Goal: Find specific page/section

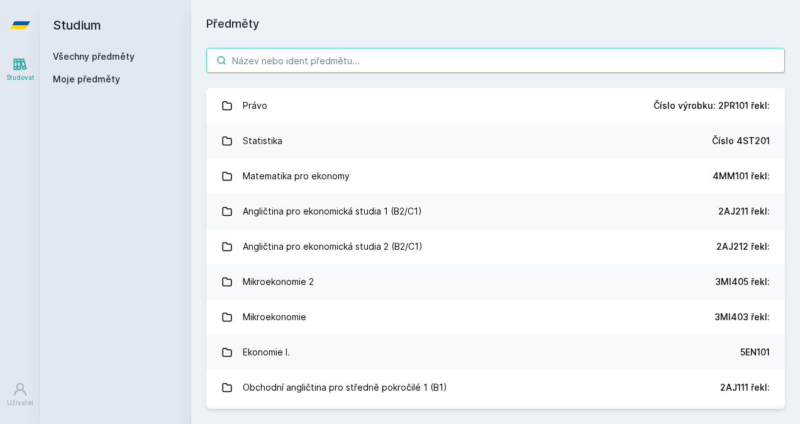
click at [406, 63] on input "search" at bounding box center [495, 60] width 579 height 25
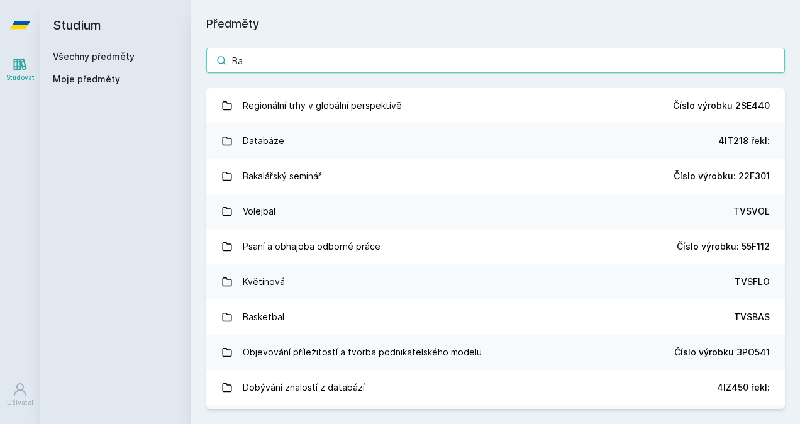
type input "B"
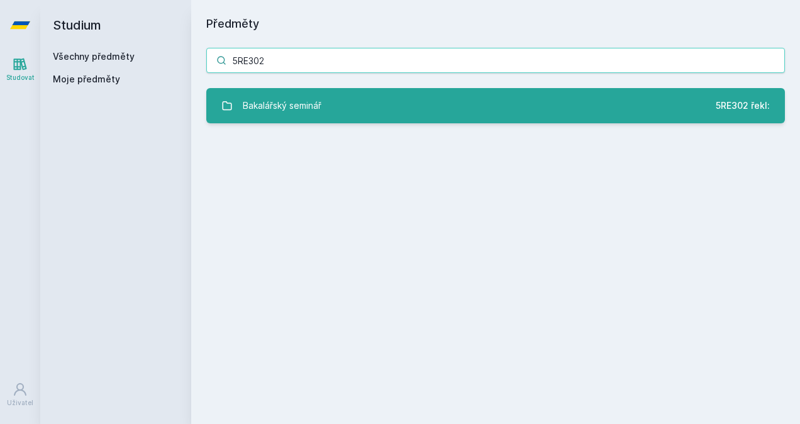
type input "5RE302"
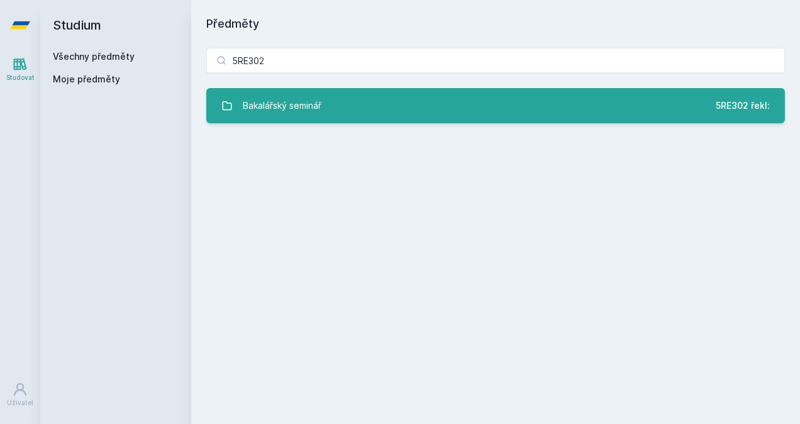
click at [350, 106] on link "Bakalářský seminář 5RE302 řekl:" at bounding box center [495, 105] width 579 height 35
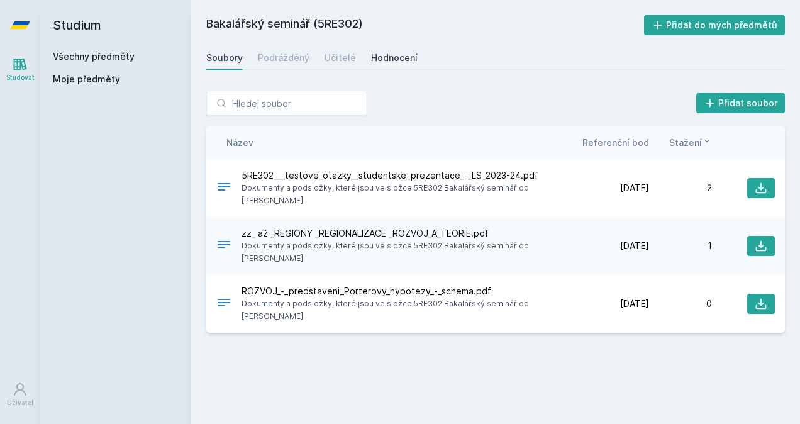
click at [386, 61] on div "Hodnocení" at bounding box center [394, 58] width 47 height 13
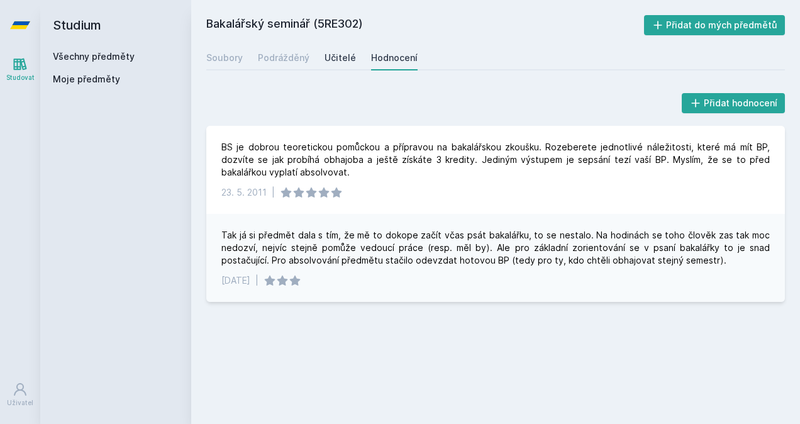
click at [351, 53] on div "Učitelé" at bounding box center [340, 58] width 31 height 13
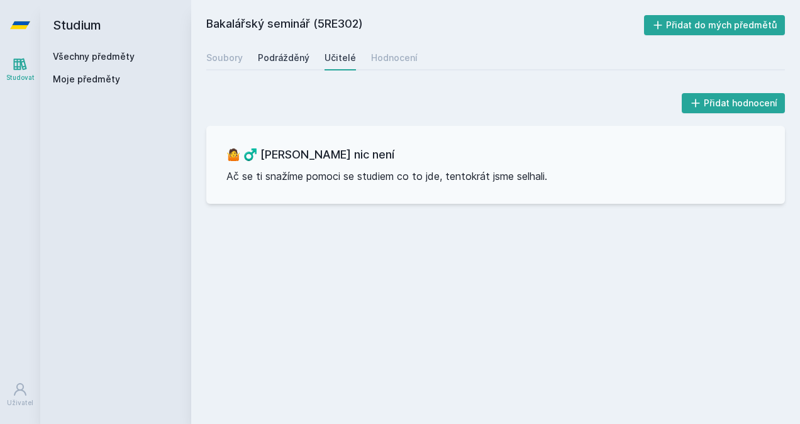
click at [288, 57] on div "Podrážděný" at bounding box center [284, 58] width 52 height 13
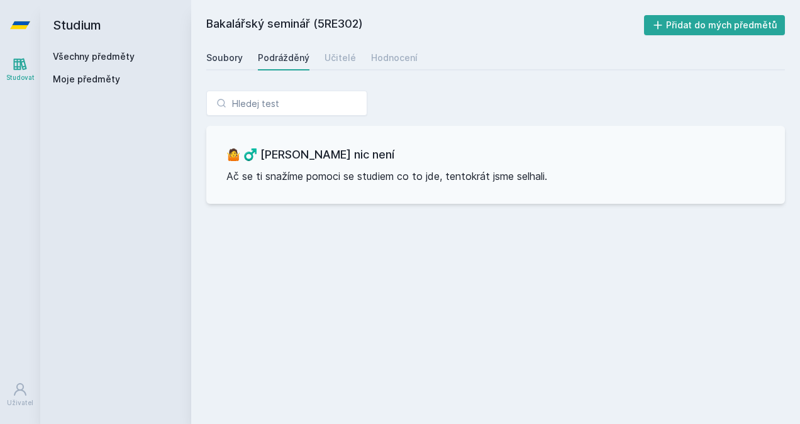
click at [237, 53] on div "Soubory" at bounding box center [224, 58] width 36 height 13
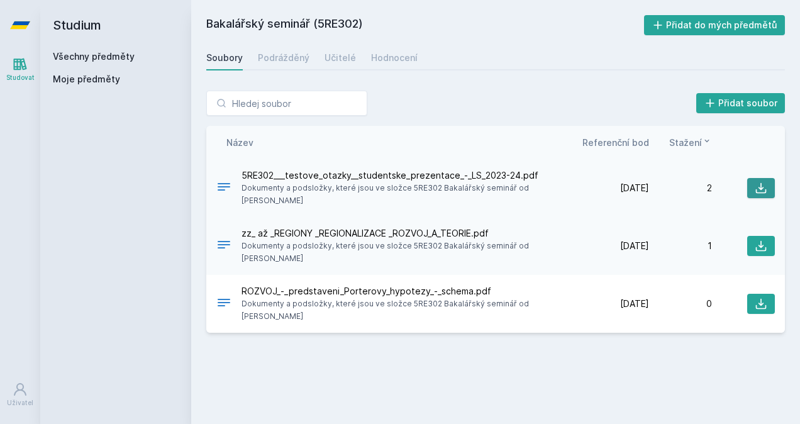
click at [754, 189] on button at bounding box center [761, 188] width 28 height 20
click at [761, 298] on icon at bounding box center [761, 304] width 13 height 13
